Goal: Information Seeking & Learning: Check status

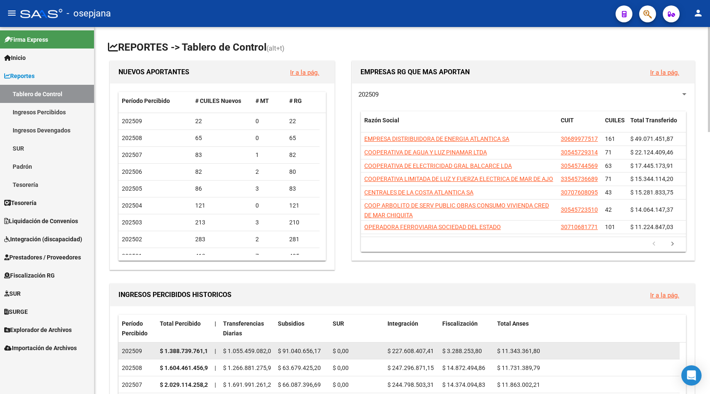
scroll to position [126, 0]
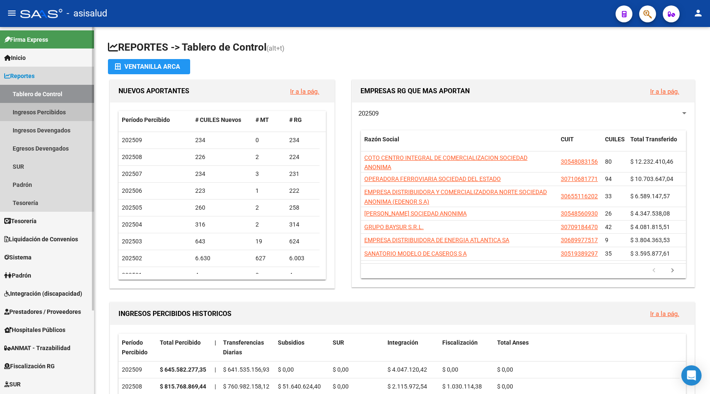
click at [42, 110] on link "Ingresos Percibidos" at bounding box center [47, 112] width 94 height 18
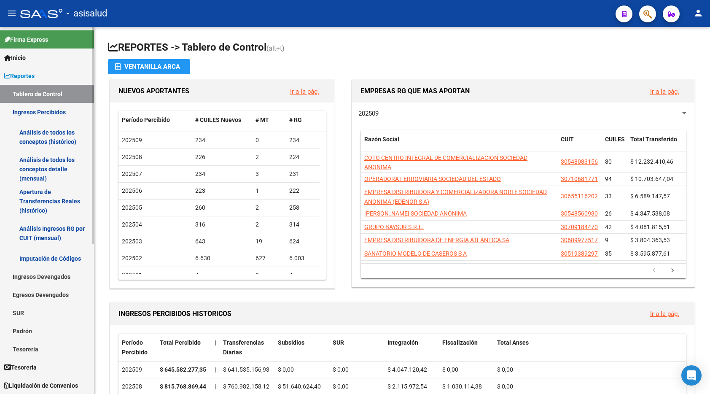
click at [46, 132] on link "Análisis de todos los conceptos (histórico)" at bounding box center [47, 137] width 94 height 32
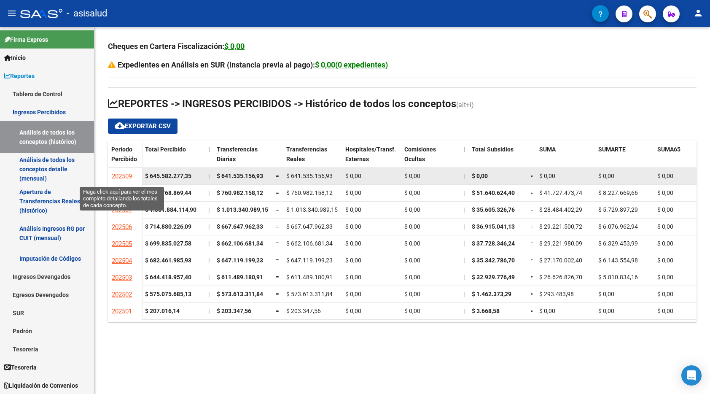
click at [127, 173] on span "202509" at bounding box center [122, 176] width 20 height 8
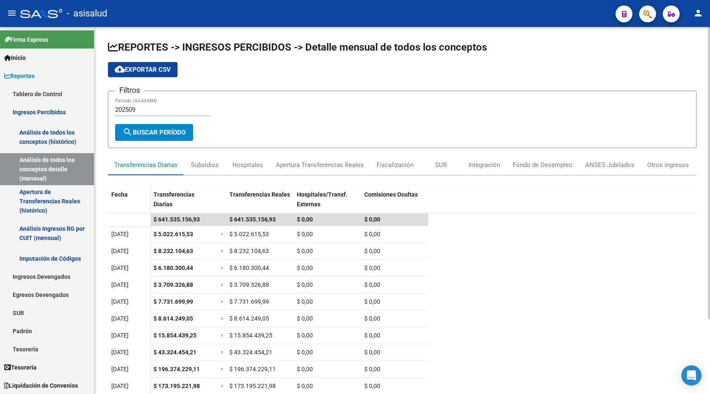
scroll to position [94, 0]
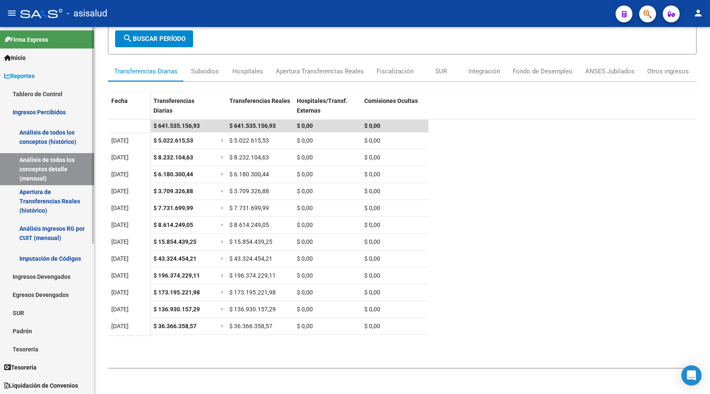
click at [54, 92] on link "Tablero de Control" at bounding box center [47, 94] width 94 height 18
